Goal: Use online tool/utility: Use online tool/utility

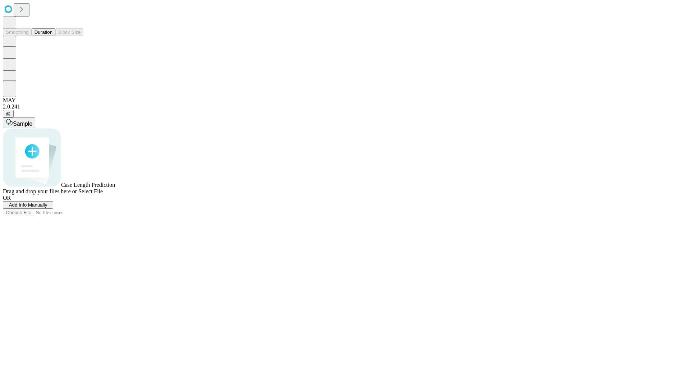
click at [52, 36] on button "Duration" at bounding box center [44, 32] width 24 height 8
click at [103, 194] on span "Select File" at bounding box center [90, 191] width 24 height 6
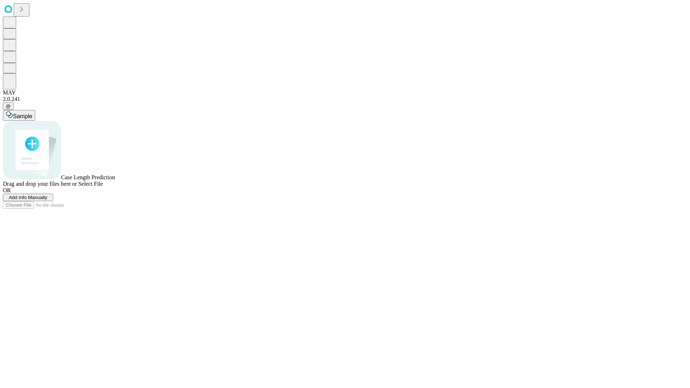
click at [103, 187] on span "Select File" at bounding box center [90, 184] width 24 height 6
